Goal: Task Accomplishment & Management: Manage account settings

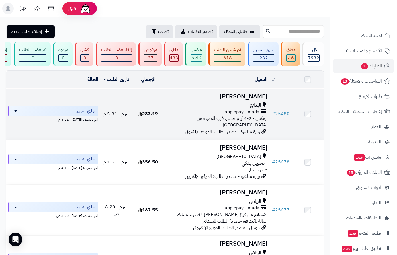
drag, startPoint x: 0, startPoint y: 0, endPoint x: 243, endPoint y: 97, distance: 261.1
click at [243, 97] on h3 "عبدالرحمن أباالخيل" at bounding box center [216, 96] width 101 height 7
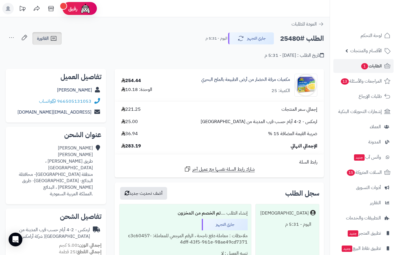
click at [49, 42] on span "الفاتورة" at bounding box center [43, 38] width 12 height 7
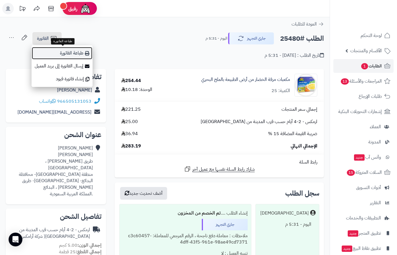
click at [67, 56] on link "طباعة الفاتورة" at bounding box center [62, 53] width 61 height 13
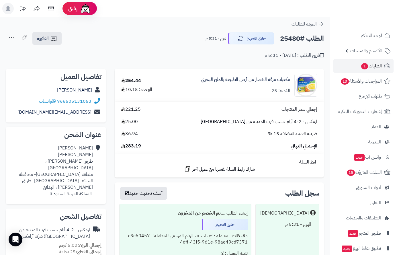
click at [375, 67] on span "الطلبات 1" at bounding box center [370, 66] width 21 height 8
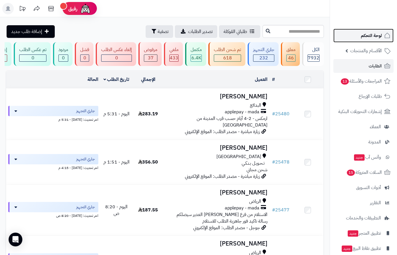
click at [372, 33] on span "لوحة التحكم" at bounding box center [371, 36] width 21 height 8
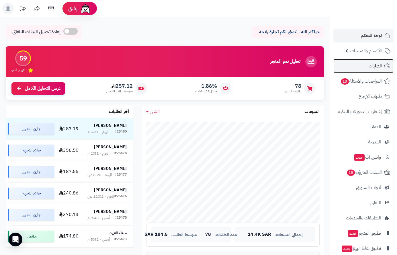
click at [372, 64] on span "الطلبات" at bounding box center [374, 66] width 13 height 8
